Goal: Navigation & Orientation: Find specific page/section

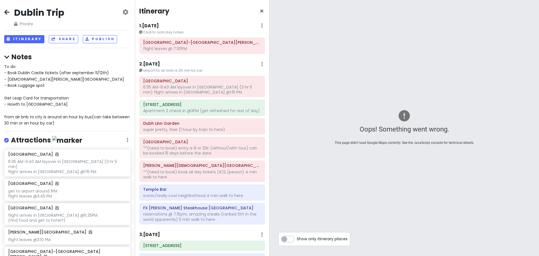
scroll to position [225, 0]
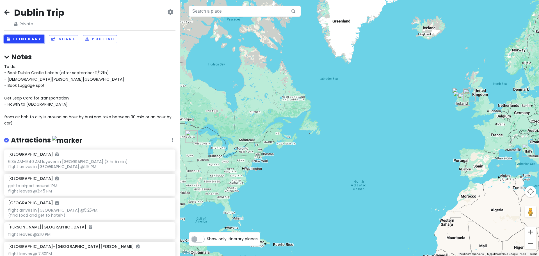
click at [20, 38] on button "Itinerary" at bounding box center [24, 39] width 40 height 8
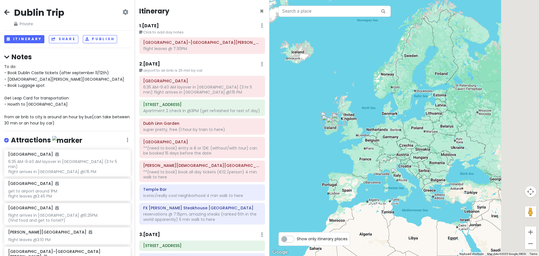
drag, startPoint x: 481, startPoint y: 95, endPoint x: 297, endPoint y: 122, distance: 185.9
click at [297, 122] on div at bounding box center [405, 128] width 270 height 256
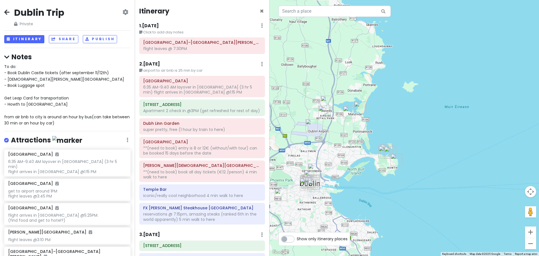
drag, startPoint x: 335, startPoint y: 145, endPoint x: 350, endPoint y: 143, distance: 14.1
click at [350, 143] on div at bounding box center [405, 128] width 270 height 256
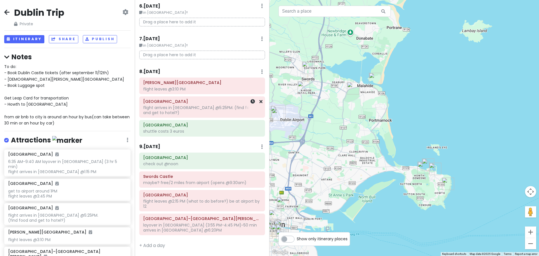
scroll to position [557, 0]
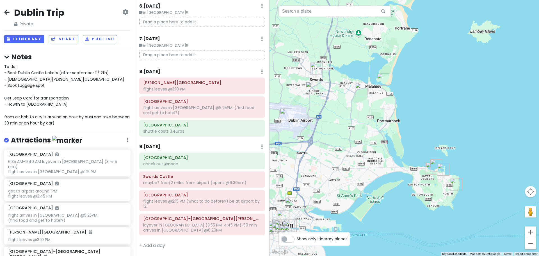
drag, startPoint x: 326, startPoint y: 148, endPoint x: 336, endPoint y: 147, distance: 9.3
click at [336, 147] on div at bounding box center [405, 128] width 270 height 256
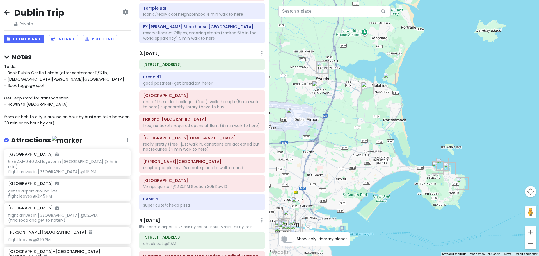
scroll to position [163, 0]
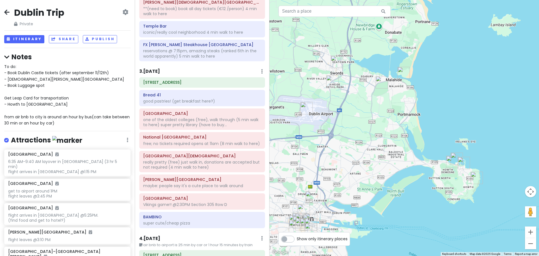
drag, startPoint x: 360, startPoint y: 181, endPoint x: 375, endPoint y: 175, distance: 16.2
click at [375, 175] on div at bounding box center [405, 128] width 270 height 256
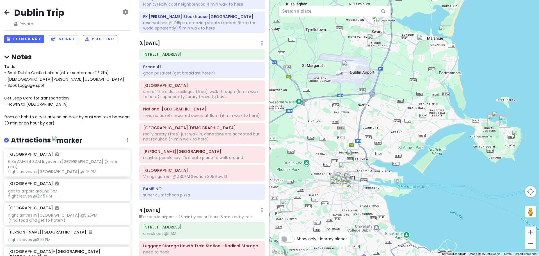
drag, startPoint x: 370, startPoint y: 107, endPoint x: 412, endPoint y: 64, distance: 59.6
click at [412, 64] on div at bounding box center [405, 128] width 270 height 256
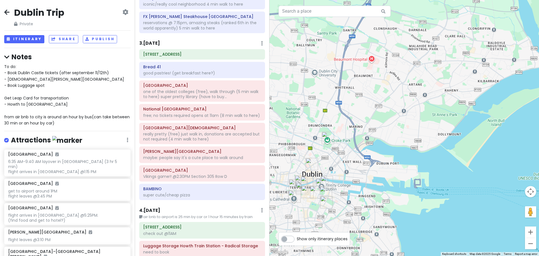
click at [284, 243] on div "Show only itinerary places" at bounding box center [315, 239] width 72 height 14
click at [297, 241] on label "Show only itinerary places" at bounding box center [322, 237] width 51 height 7
click at [297, 238] on input "Show only itinerary places" at bounding box center [299, 236] width 4 height 4
click at [297, 241] on label "Show only itinerary places" at bounding box center [322, 237] width 51 height 7
click at [297, 238] on input "Show only itinerary places" at bounding box center [299, 236] width 4 height 4
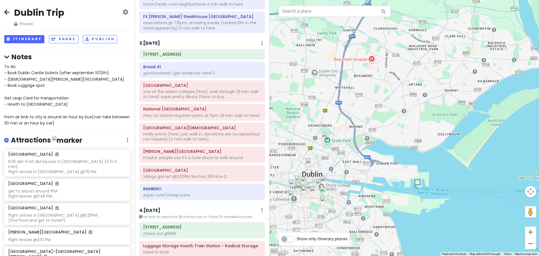
click at [297, 241] on label "Show only itinerary places" at bounding box center [322, 237] width 51 height 7
click at [297, 238] on input "Show only itinerary places" at bounding box center [299, 236] width 4 height 4
checkbox input "true"
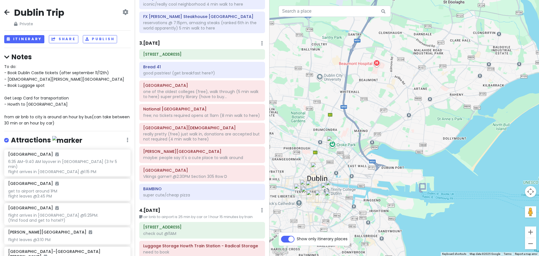
drag, startPoint x: 299, startPoint y: 219, endPoint x: 305, endPoint y: 224, distance: 7.4
click at [305, 224] on div at bounding box center [405, 128] width 270 height 256
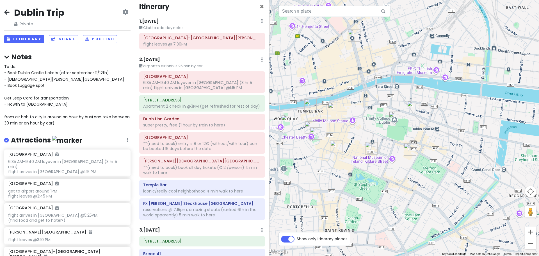
scroll to position [0, 0]
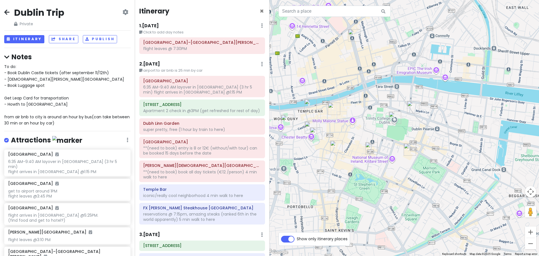
click at [7, 10] on icon at bounding box center [6, 12] width 5 height 4
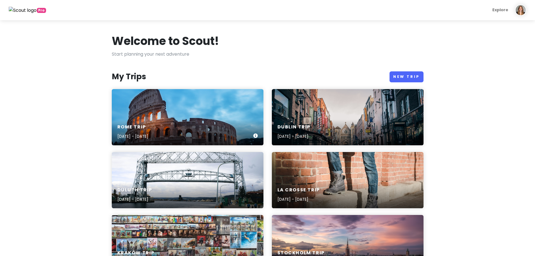
click at [221, 102] on div "Rome Trip [DATE] - [DATE]" at bounding box center [188, 117] width 152 height 56
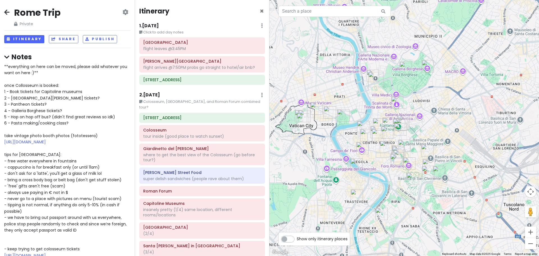
scroll to position [566, 0]
